Goal: Information Seeking & Learning: Find specific fact

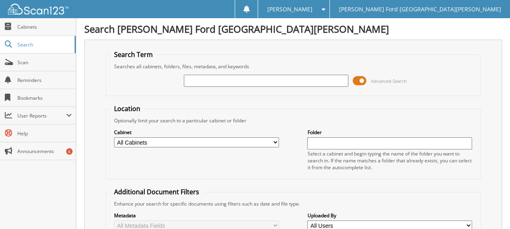
drag, startPoint x: 0, startPoint y: 0, endPoint x: 225, endPoint y: 77, distance: 238.0
click at [225, 77] on input "text" at bounding box center [266, 81] width 165 height 12
click at [225, 77] on input "22" at bounding box center [266, 81] width 165 height 12
type input "2239036"
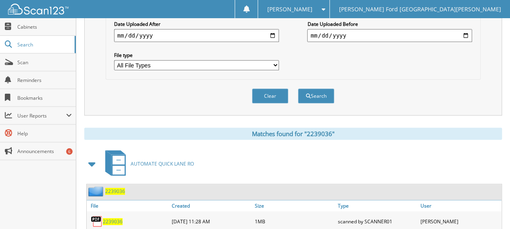
scroll to position [242, 0]
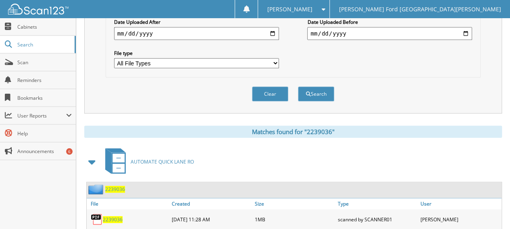
click at [121, 216] on span "2239036" at bounding box center [113, 219] width 20 height 7
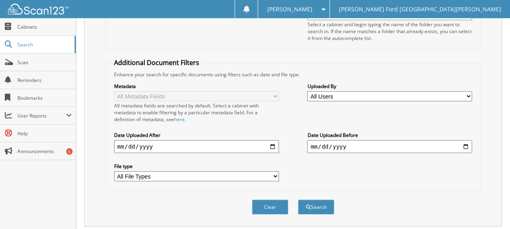
scroll to position [0, 0]
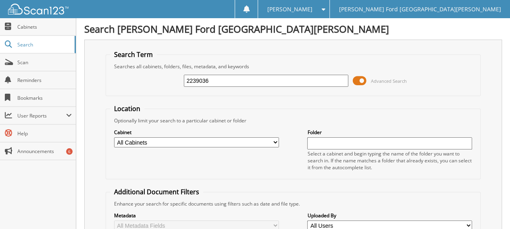
drag, startPoint x: 219, startPoint y: 83, endPoint x: 96, endPoint y: 60, distance: 125.2
click at [96, 60] on div "Search Term Searches all cabinets, folders, files, metadata, and keywords 22390…" at bounding box center [293, 198] width 418 height 316
type input "19340187"
type input "1934187"
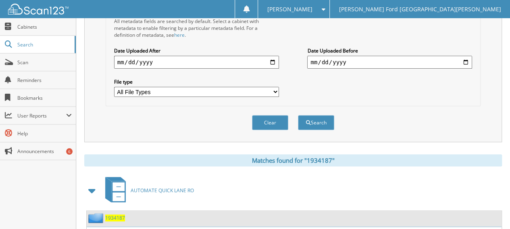
scroll to position [257, 0]
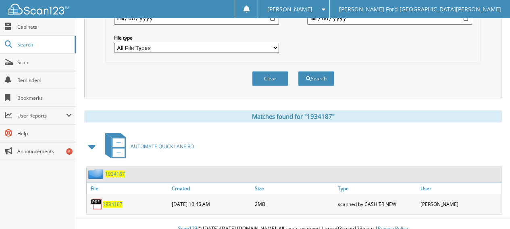
click at [113, 200] on span "1934187" at bounding box center [113, 203] width 20 height 7
